Goal: Task Accomplishment & Management: Complete application form

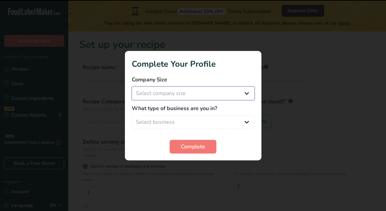
click at [198, 94] on select "Select company size Fewer than 10 Employees 10 to 50 Employees 51 to 500 Employ…" at bounding box center [193, 93] width 123 height 14
select select "1"
click at [132, 86] on select "Select company size Fewer than 10 Employees 10 to 50 Employees 51 to 500 Employ…" at bounding box center [193, 93] width 123 height 14
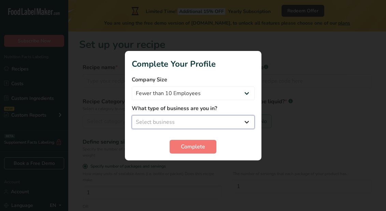
click at [183, 126] on select "Select business Packaged Food Manufacturer Restaurant & Cafe Bakery Meal Plans …" at bounding box center [193, 122] width 123 height 14
select select "2"
click at [132, 115] on select "Select business Packaged Food Manufacturer Restaurant & Cafe Bakery Meal Plans …" at bounding box center [193, 122] width 123 height 14
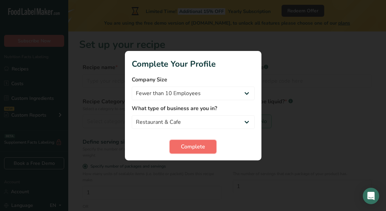
click at [188, 145] on span "Complete" at bounding box center [193, 146] width 24 height 8
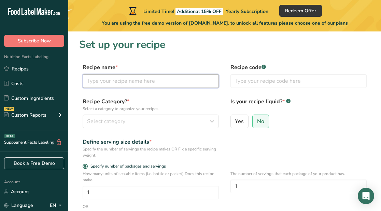
click at [108, 81] on input "text" at bounding box center [151, 81] width 136 height 14
type input "Banana Bastarda"
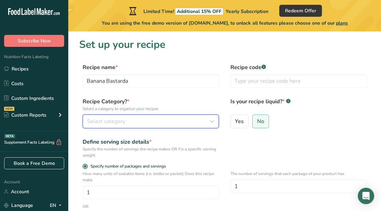
click at [112, 121] on span "Select category" at bounding box center [106, 121] width 38 height 8
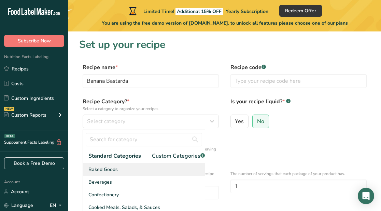
click at [109, 173] on span "Baked Goods" at bounding box center [102, 169] width 29 height 7
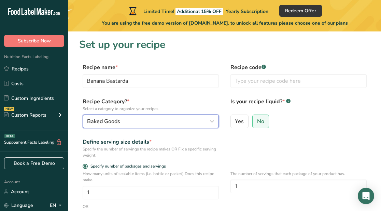
click at [127, 123] on div "Baked Goods" at bounding box center [148, 121] width 123 height 8
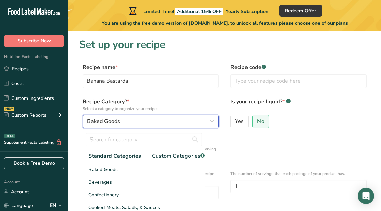
click at [213, 122] on icon "button" at bounding box center [212, 121] width 8 height 12
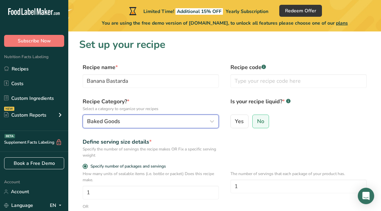
click at [213, 122] on icon "button" at bounding box center [212, 121] width 8 height 12
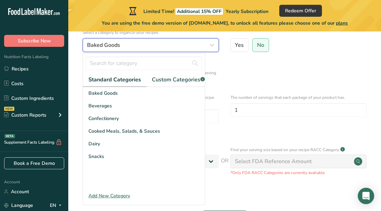
scroll to position [78, 0]
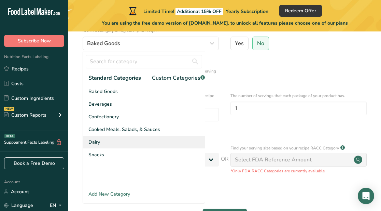
click at [101, 145] on div "Dairy" at bounding box center [144, 142] width 122 height 13
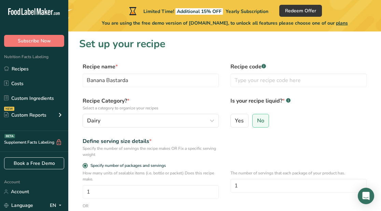
scroll to position [0, 0]
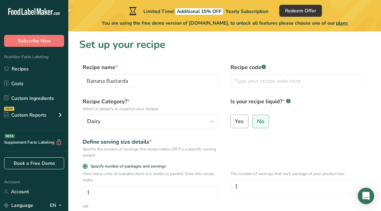
click at [241, 122] on span "Yes" at bounding box center [239, 121] width 9 height 7
click at [235, 122] on input "Yes" at bounding box center [233, 121] width 4 height 4
radio input "true"
radio input "false"
select select "22"
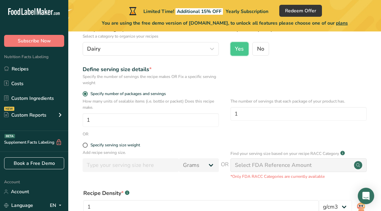
scroll to position [76, 0]
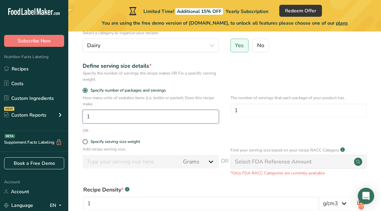
click at [94, 116] on input "1" at bounding box center [151, 117] width 136 height 14
type input "2"
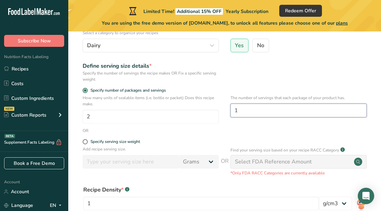
click at [239, 110] on input "1" at bounding box center [298, 110] width 136 height 14
type input "4"
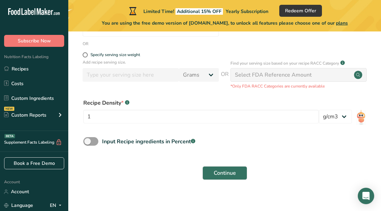
scroll to position [166, 0]
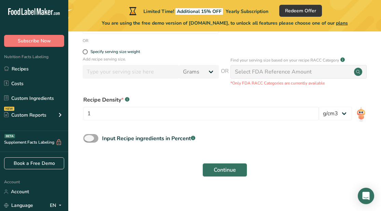
click at [96, 137] on span at bounding box center [90, 138] width 15 height 9
click at [88, 137] on input "Input Recipe ingredients in Percent .a-a{fill:#347362;}.b-a{fill:#fff;}" at bounding box center [85, 138] width 4 height 4
checkbox input "true"
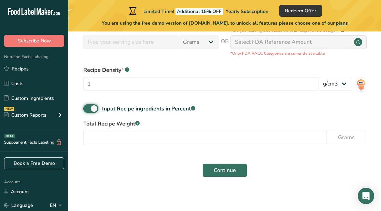
scroll to position [196, 0]
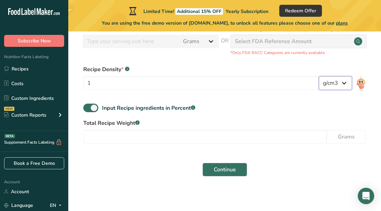
click at [341, 85] on select "lb/ft3 g/cm3" at bounding box center [335, 83] width 33 height 14
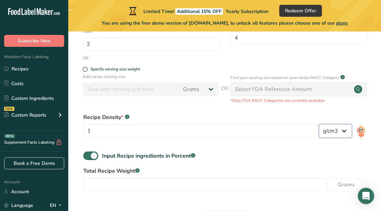
scroll to position [141, 0]
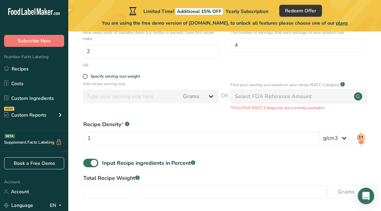
click at [344, 96] on div "Select FDA Reference Amount" at bounding box center [298, 96] width 136 height 14
click at [85, 75] on span at bounding box center [85, 76] width 5 height 5
click at [85, 75] on input "Specify serving size weight" at bounding box center [85, 76] width 4 height 4
radio input "true"
radio input "false"
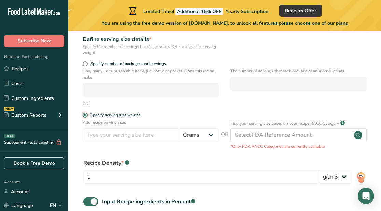
scroll to position [98, 0]
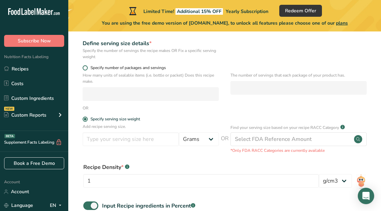
click at [86, 67] on span at bounding box center [85, 67] width 5 height 5
click at [86, 67] on input "Specify number of packages and servings" at bounding box center [85, 68] width 4 height 4
radio input "true"
radio input "false"
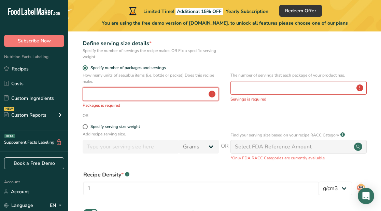
click at [101, 93] on input "number" at bounding box center [151, 94] width 136 height 14
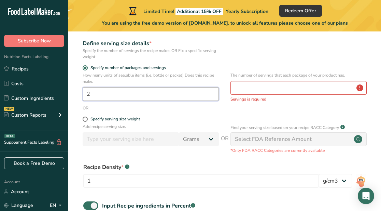
type input "2"
click at [244, 88] on input "number" at bounding box center [298, 88] width 136 height 14
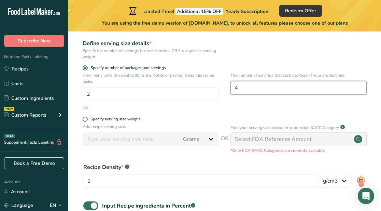
type input "4"
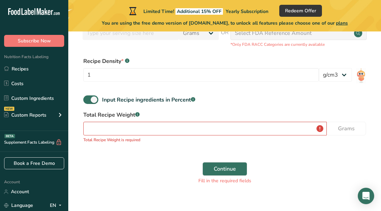
scroll to position [208, 0]
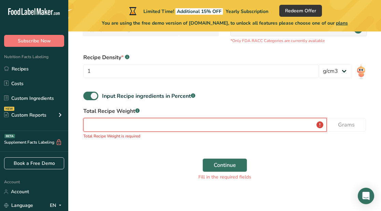
click at [212, 124] on input "number" at bounding box center [204, 125] width 243 height 14
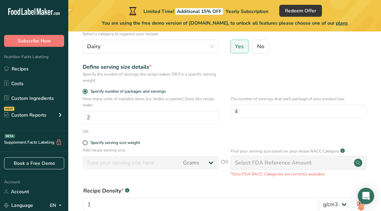
scroll to position [66, 0]
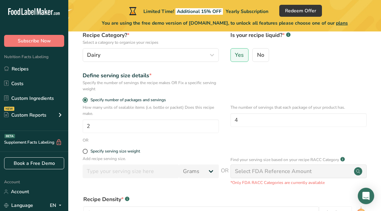
type input "450"
click at [294, 167] on div "Select FDA Reference Amount" at bounding box center [273, 171] width 77 height 8
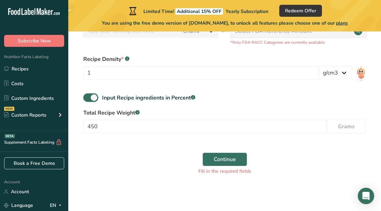
scroll to position [207, 0]
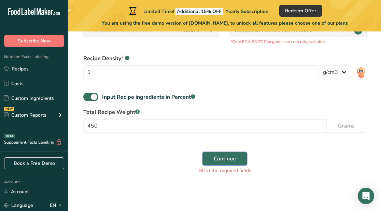
click at [227, 158] on span "Continue" at bounding box center [225, 158] width 22 height 8
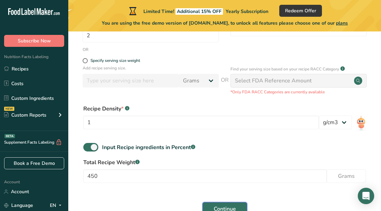
scroll to position [198, 0]
